Goal: Transaction & Acquisition: Purchase product/service

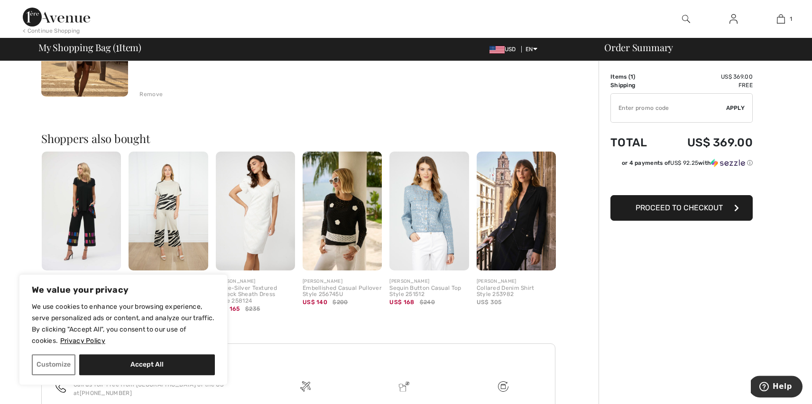
scroll to position [187, 0]
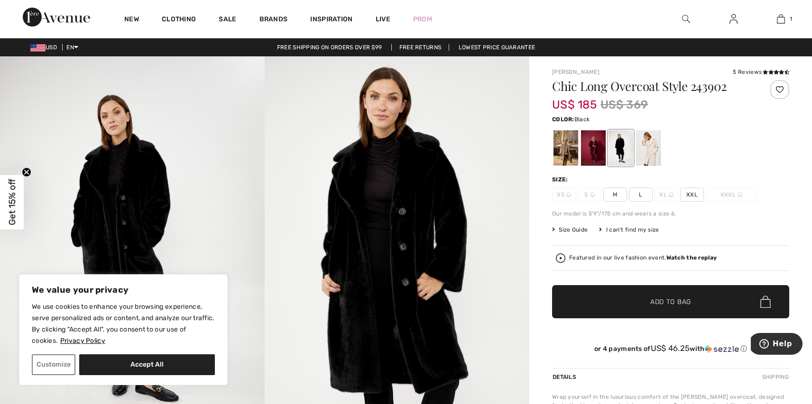
click at [613, 198] on span "M" at bounding box center [615, 195] width 24 height 14
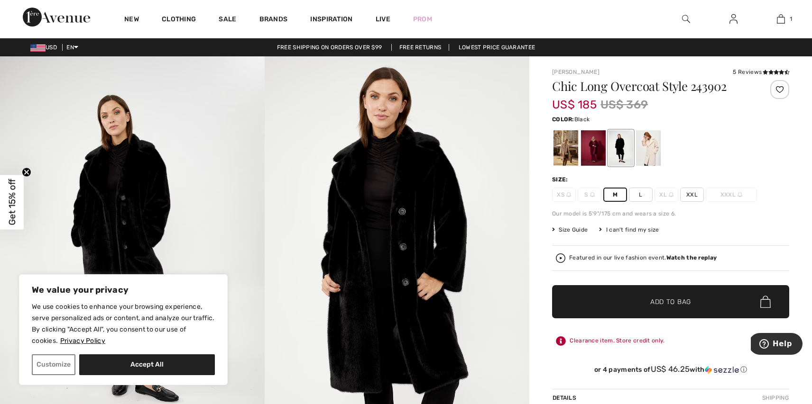
click at [639, 292] on span "✔ Added to Bag Add to Bag" at bounding box center [670, 301] width 237 height 33
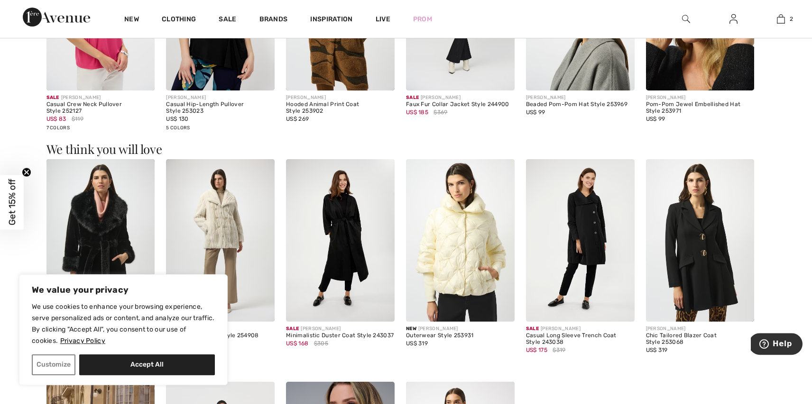
scroll to position [816, 0]
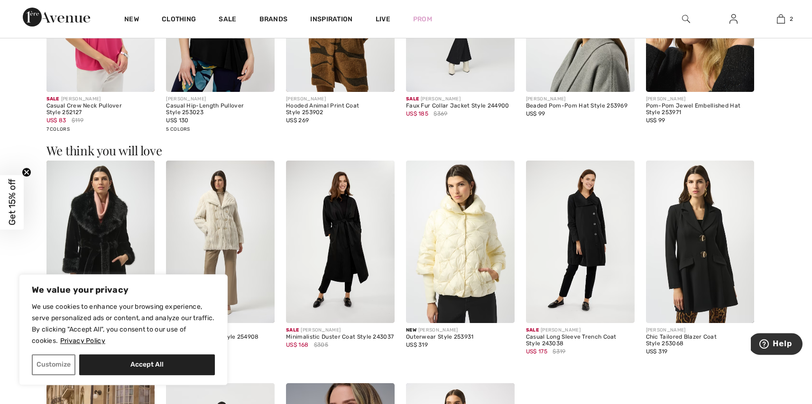
click at [717, 227] on img at bounding box center [700, 242] width 109 height 163
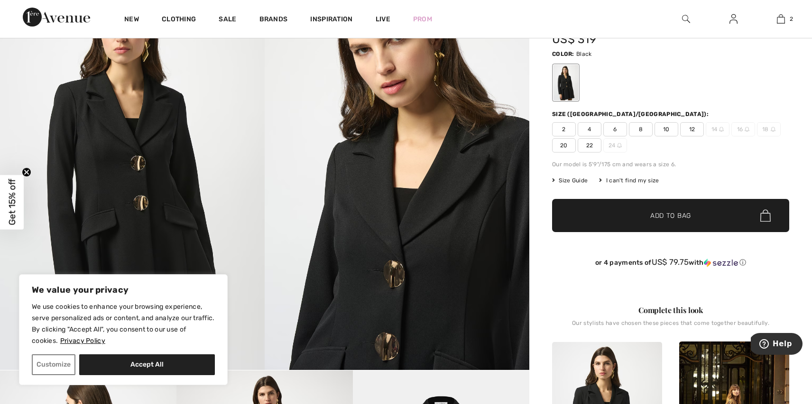
scroll to position [82, 0]
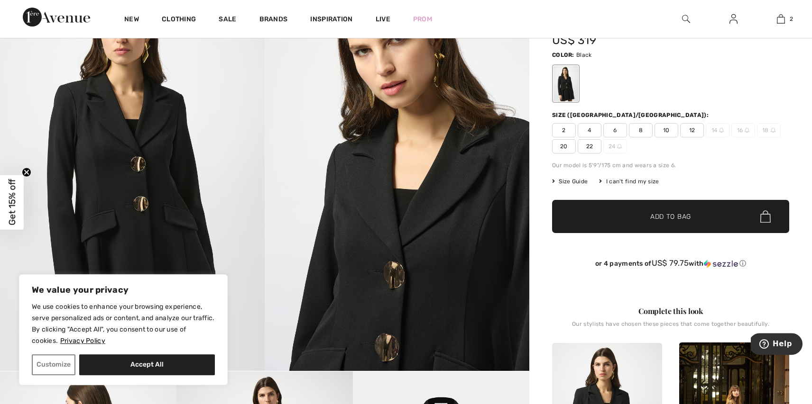
click at [645, 136] on span "8" at bounding box center [641, 130] width 24 height 14
click at [659, 212] on span "Add to Bag" at bounding box center [670, 217] width 41 height 10
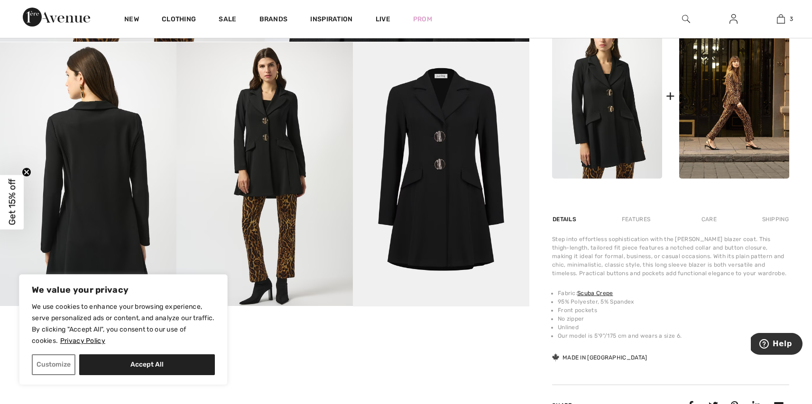
scroll to position [0, 0]
